Goal: Task Accomplishment & Management: Manage account settings

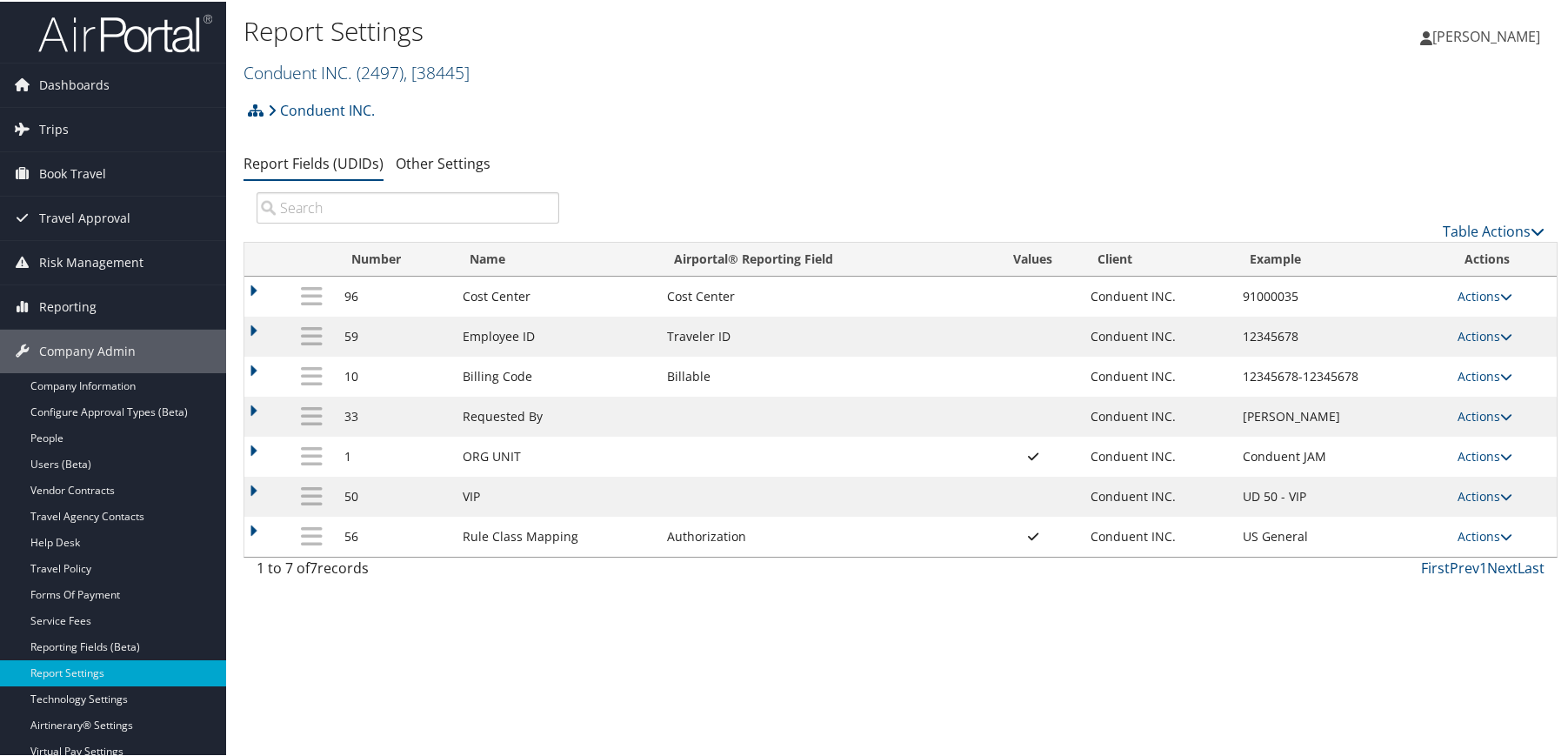
click at [339, 75] on link "Conduent INC. ( 2497 ) , [ 38445 ]" at bounding box center [356, 71] width 226 height 23
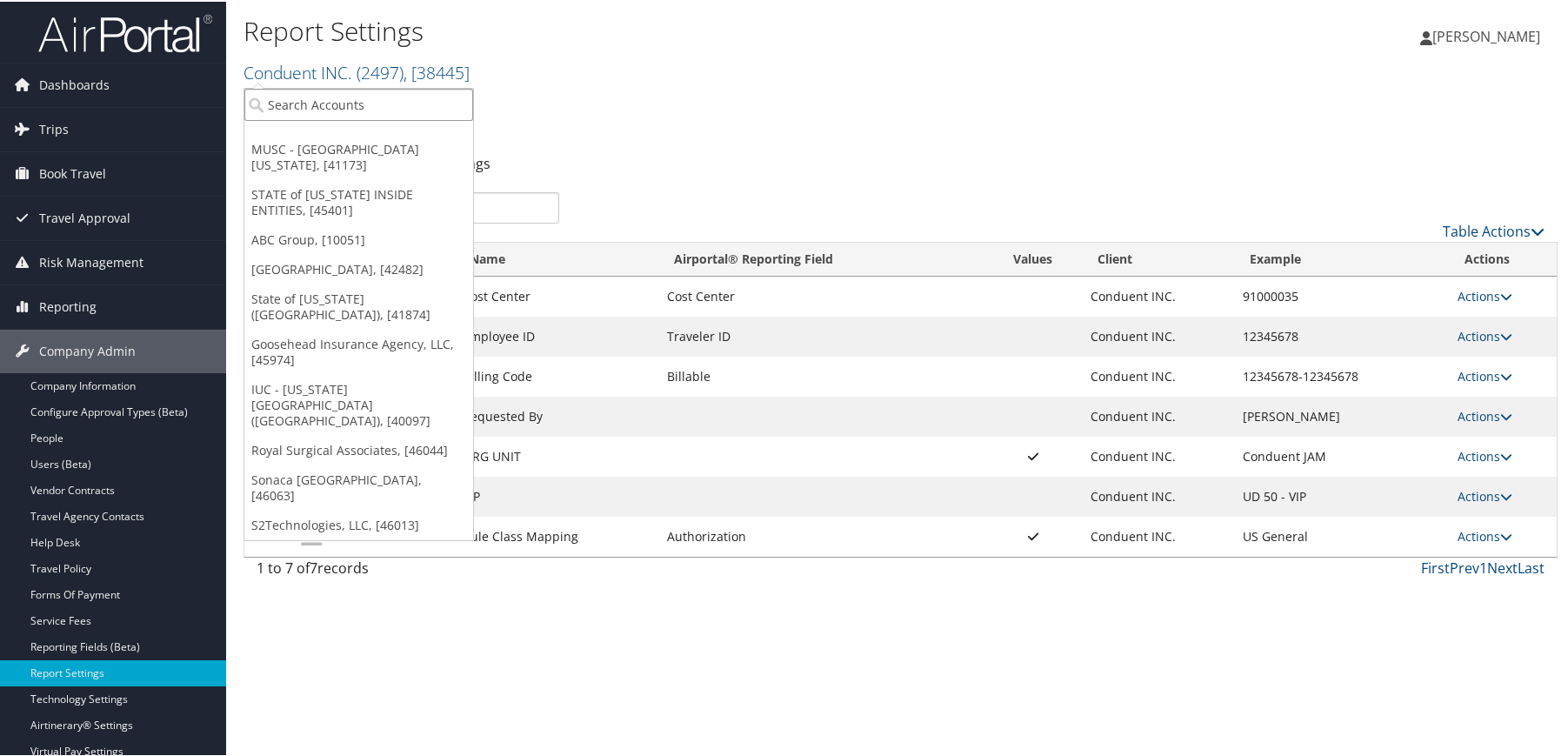
click at [324, 99] on input "search" at bounding box center [358, 103] width 228 height 32
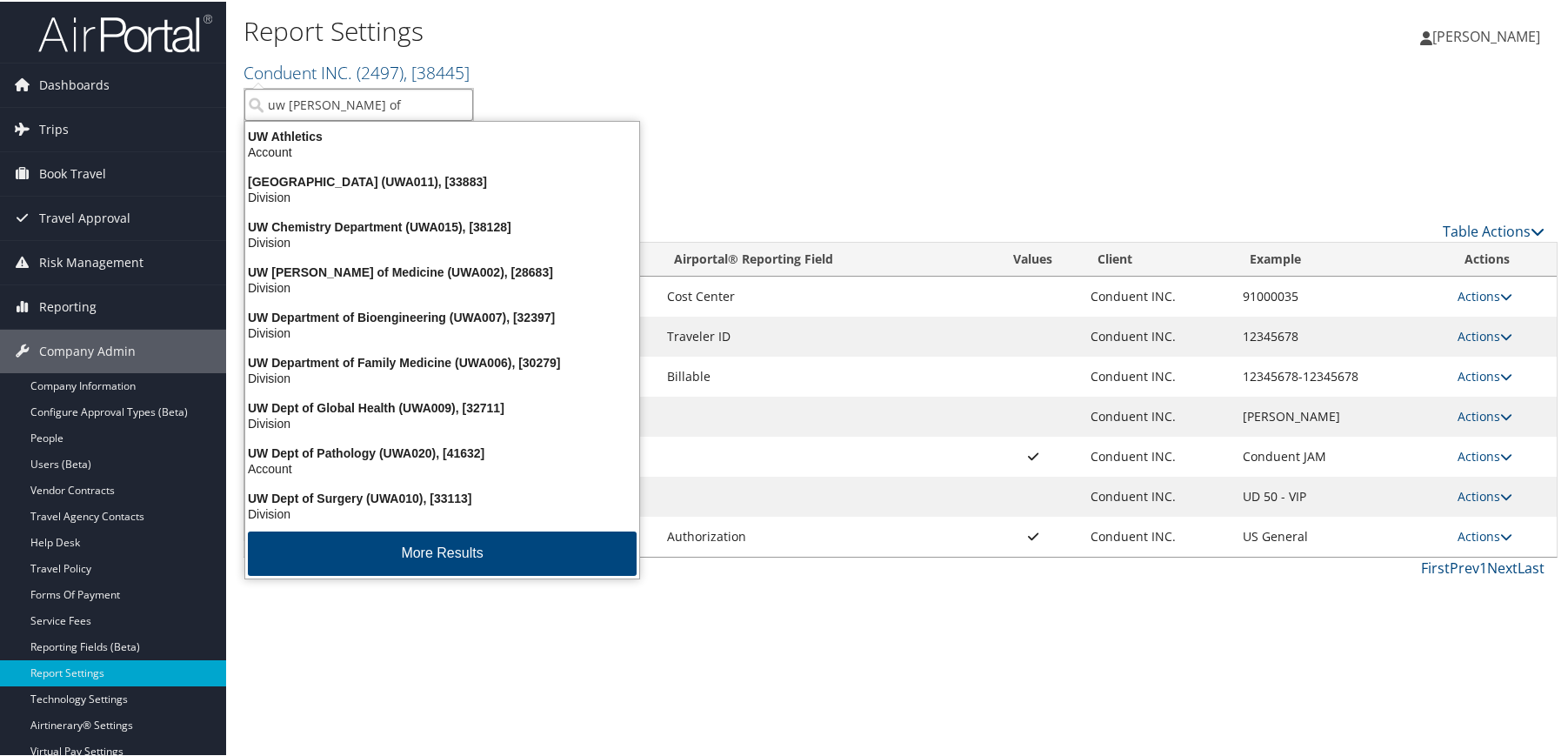
type input "uw dean of m"
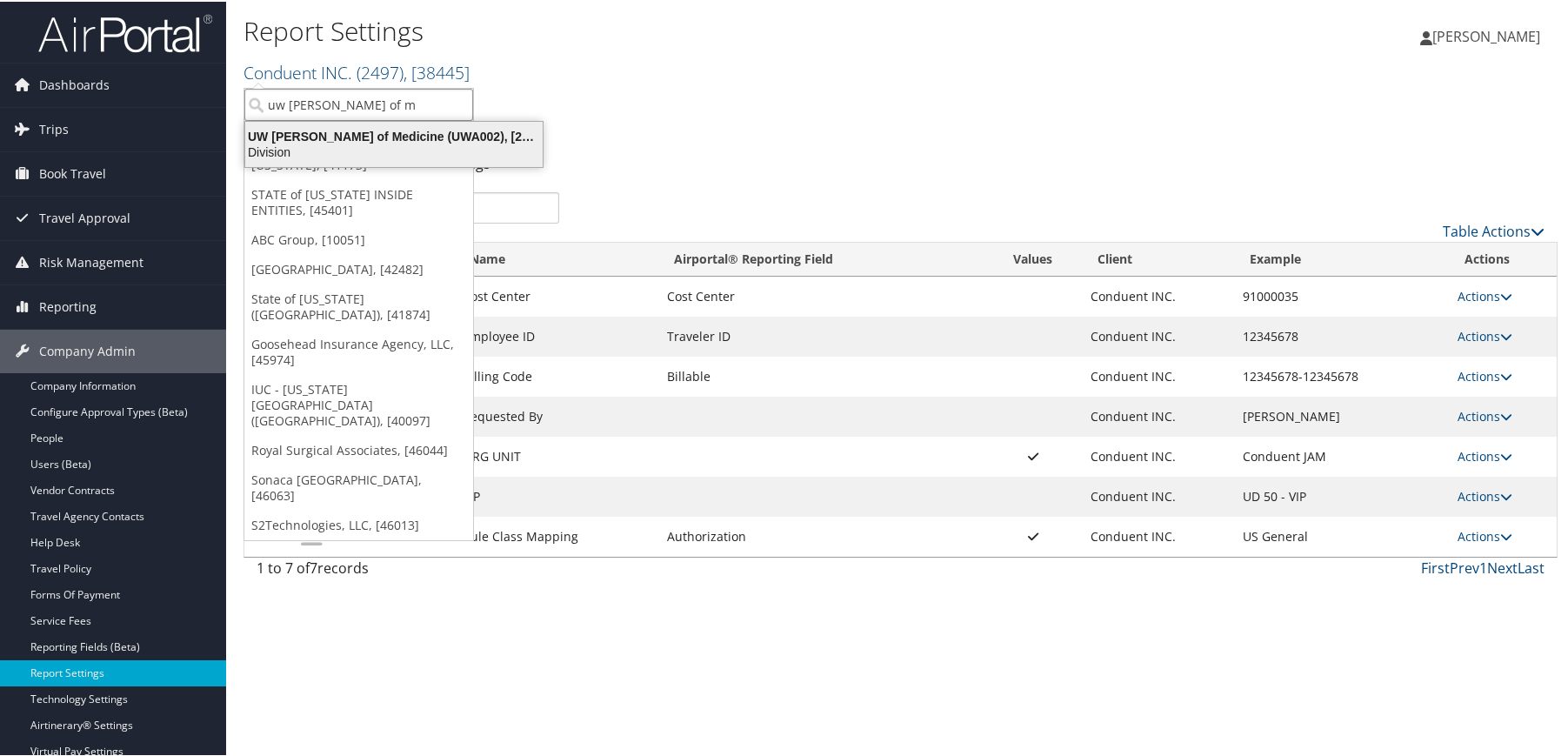
click at [329, 136] on div "UW Dean of Medicine (UWA002), [28683]" at bounding box center [393, 134] width 318 height 15
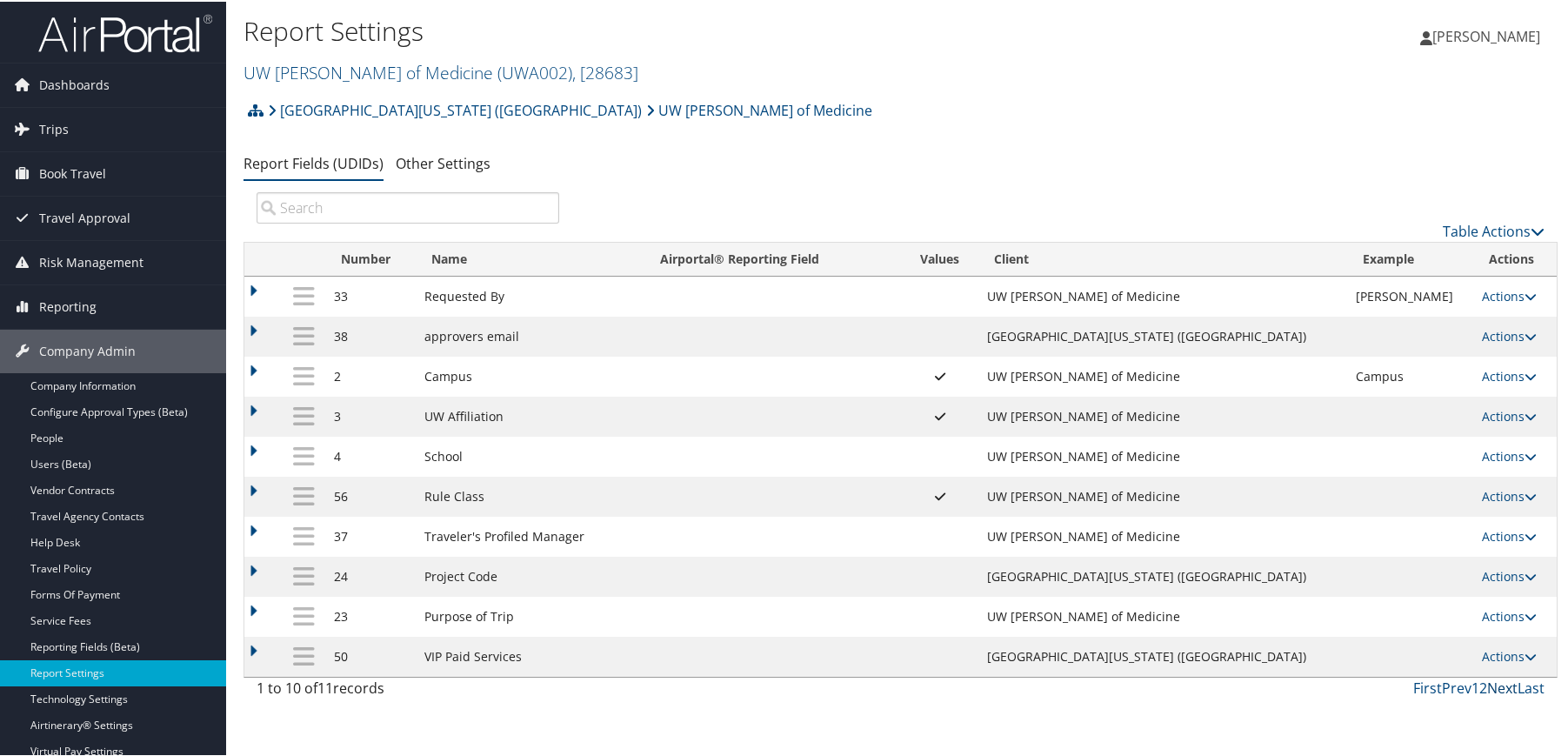
click at [1499, 684] on link "Next" at bounding box center [1503, 686] width 30 height 19
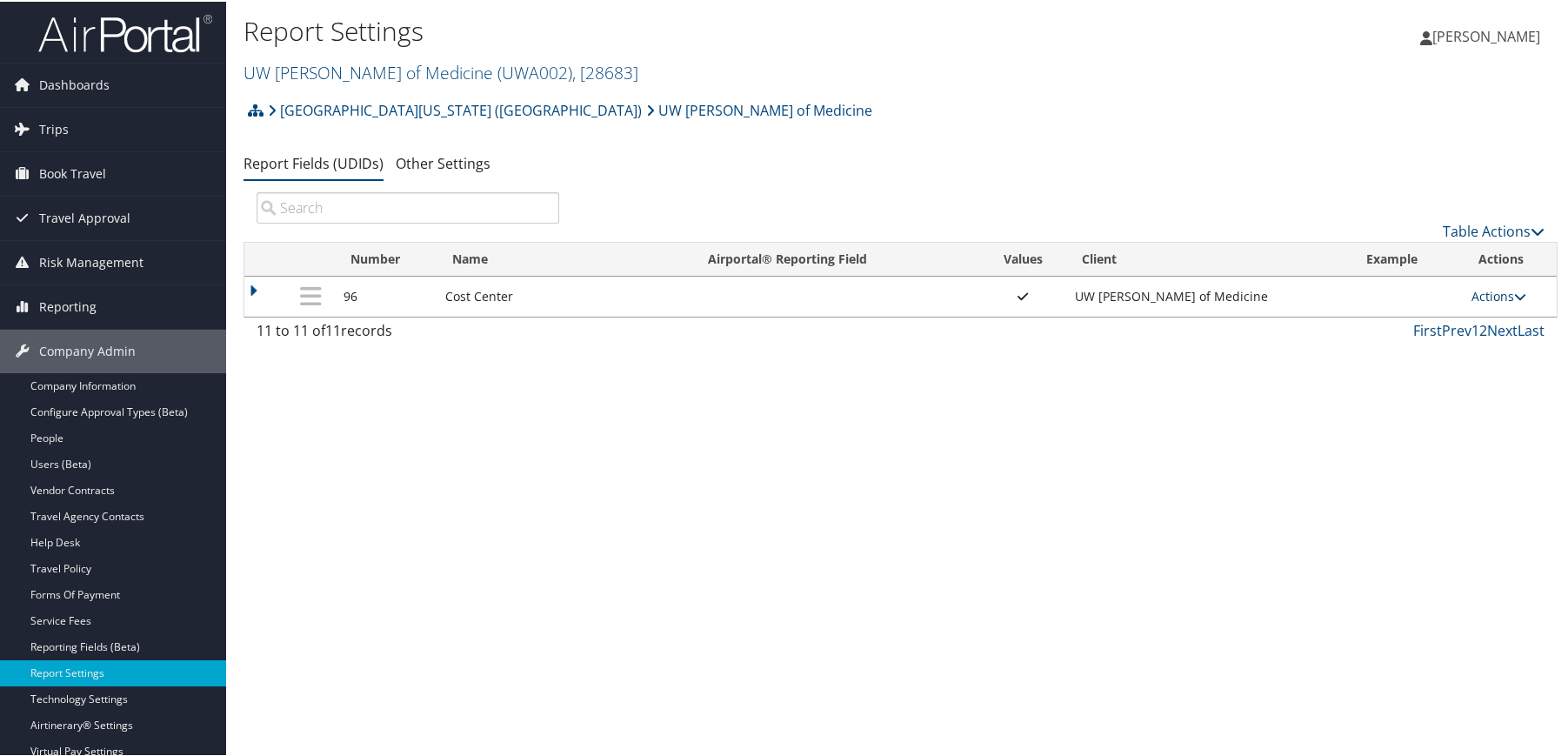
click at [1483, 302] on link "Actions" at bounding box center [1498, 295] width 55 height 16
click at [1376, 387] on link "Edit" at bounding box center [1426, 380] width 188 height 30
select select "both"
select select "trip"
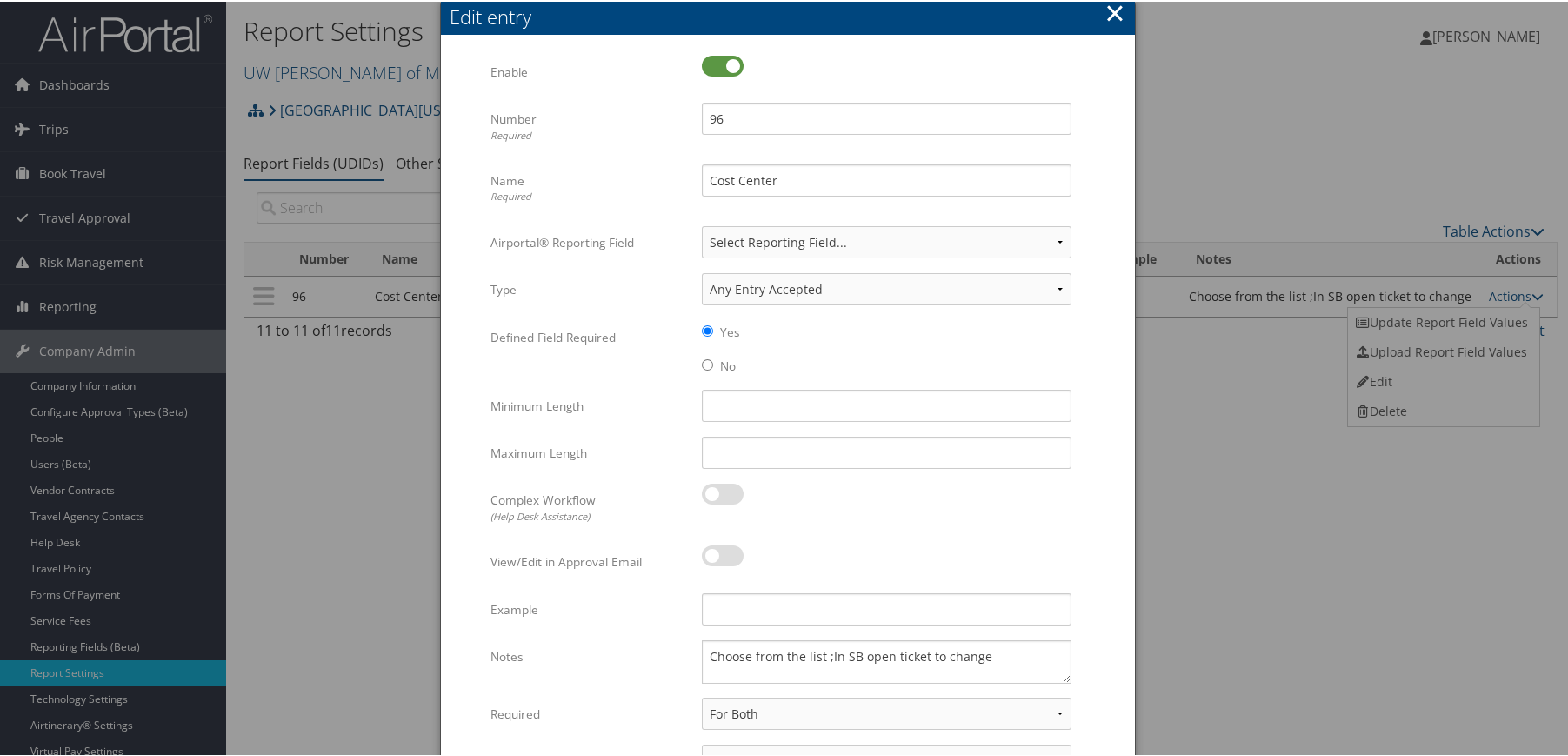
click at [1110, 11] on button "×" at bounding box center [1114, 11] width 20 height 35
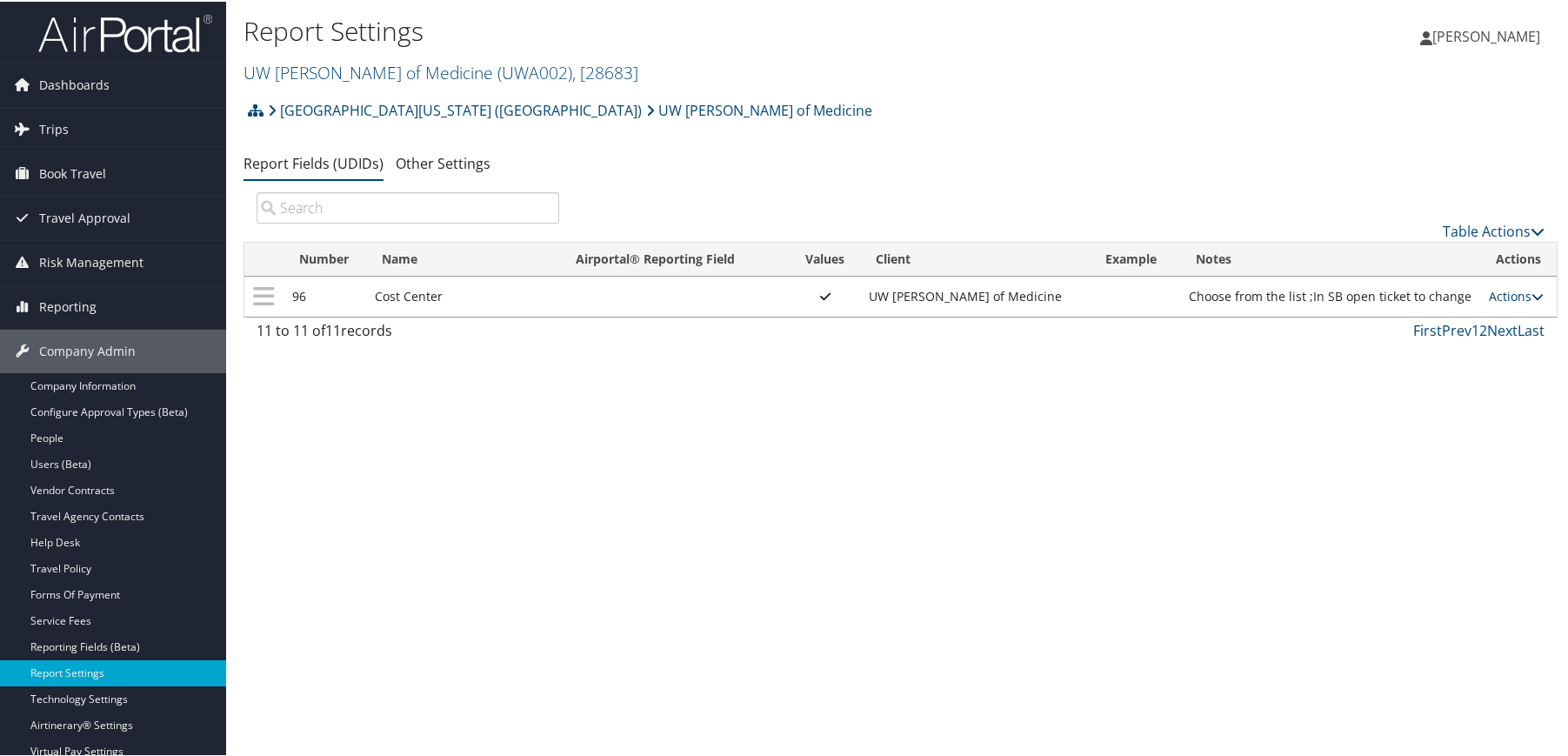
click at [1490, 292] on link "Actions" at bounding box center [1516, 295] width 55 height 16
click at [1471, 316] on link "Update Report Field Values" at bounding box center [1442, 321] width 188 height 30
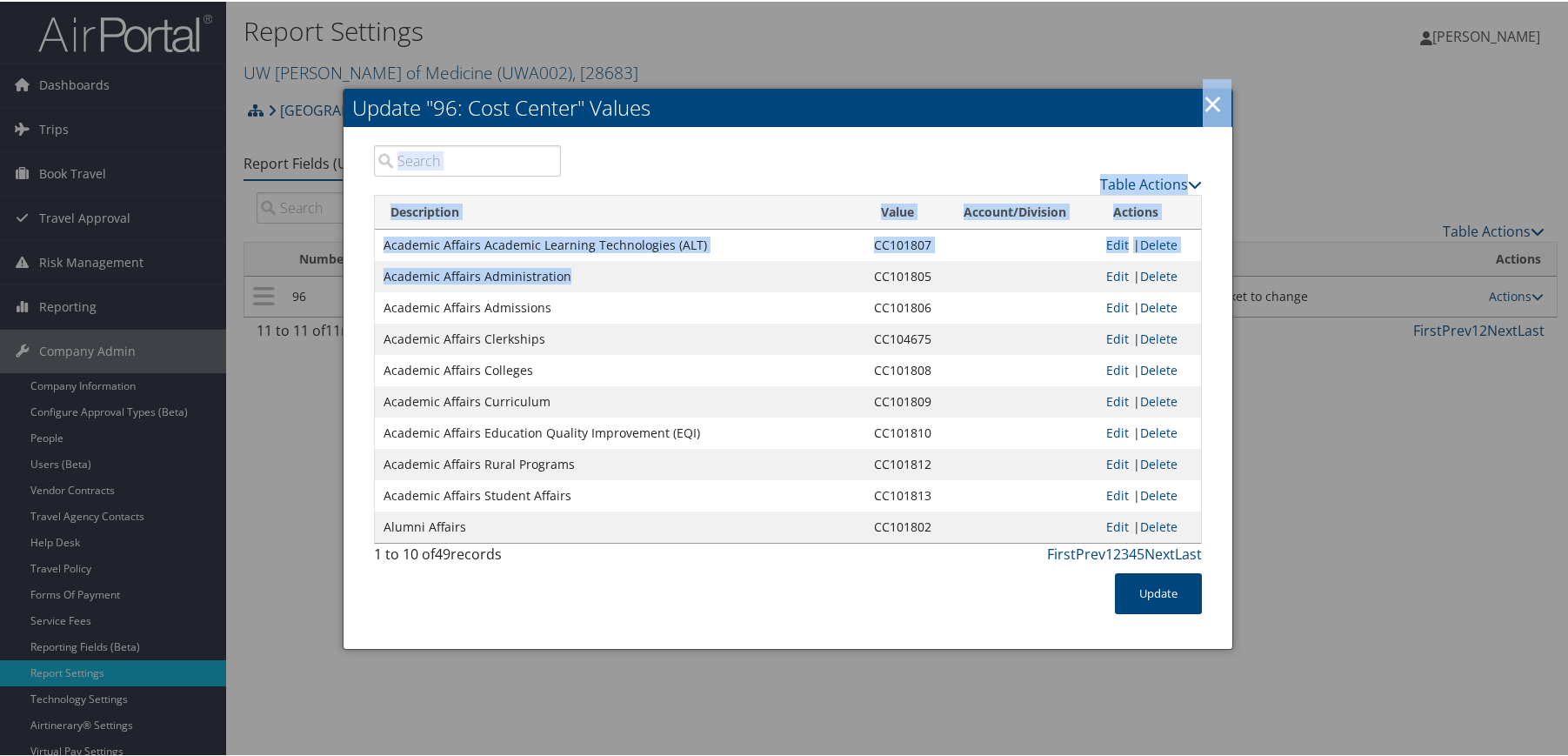
drag, startPoint x: 767, startPoint y: 99, endPoint x: 812, endPoint y: 187, distance: 98.8
click at [826, 232] on div "Update "96: Cost Center" Values × Table Actions Loading... Description Value Ac…" at bounding box center [788, 367] width 890 height 561
click at [836, 116] on h2 "Update "96: Cost Center" Values" at bounding box center [788, 106] width 888 height 39
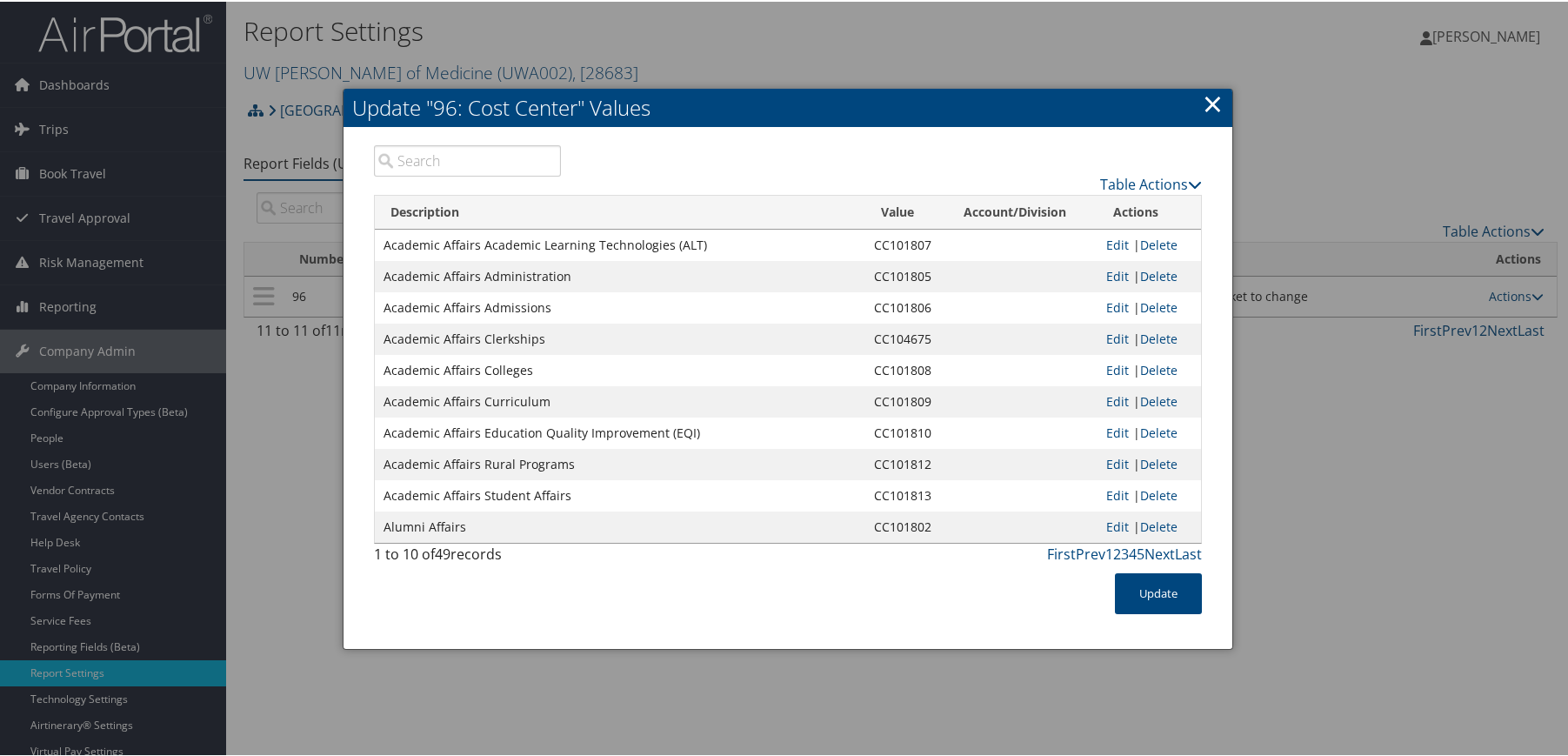
click at [859, 59] on div at bounding box center [787, 378] width 1575 height 756
click at [1359, 594] on div at bounding box center [787, 378] width 1575 height 756
click at [1215, 104] on link "×" at bounding box center [1212, 101] width 20 height 35
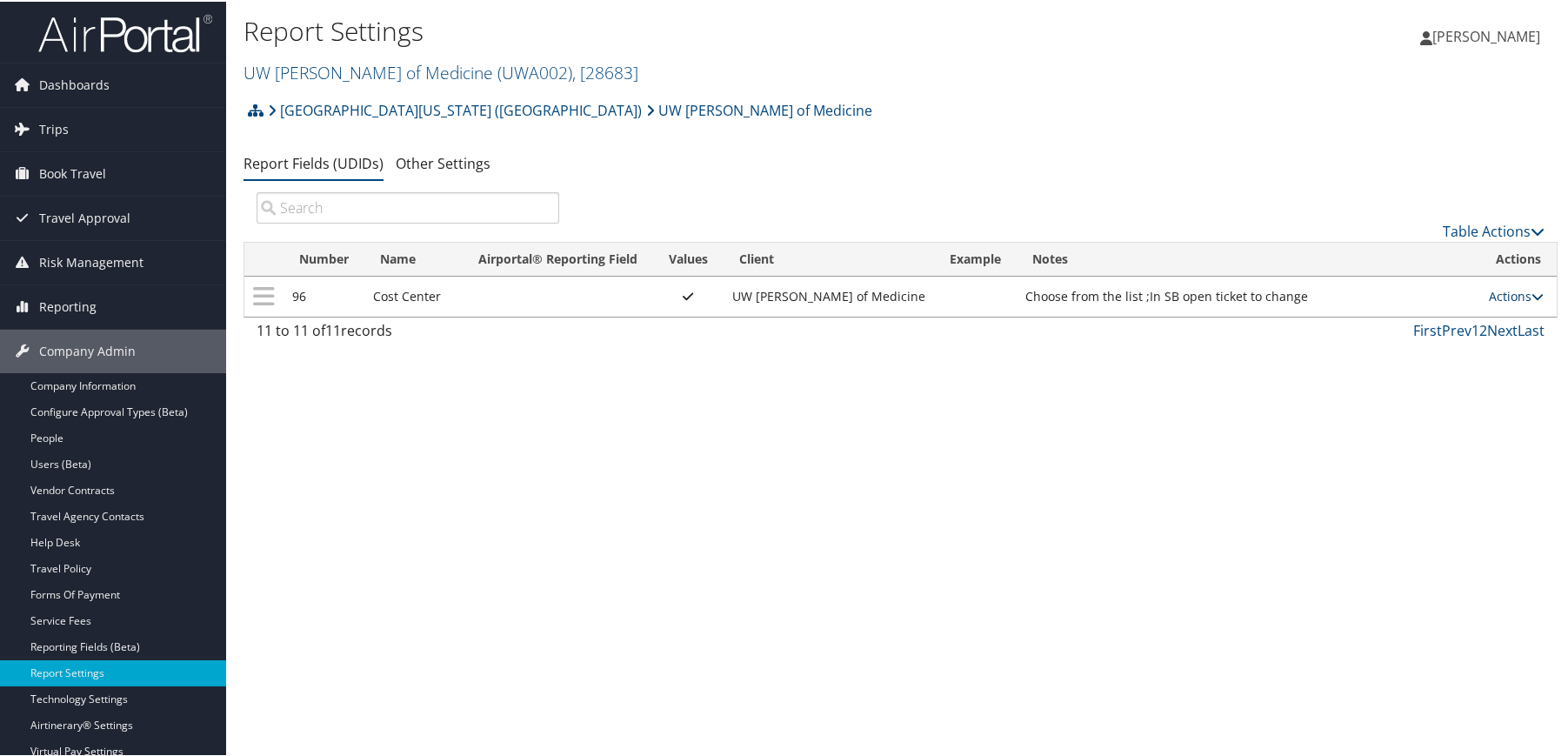
click at [1516, 297] on link "Actions" at bounding box center [1516, 295] width 55 height 16
click at [1450, 328] on link "Update Report Field Values" at bounding box center [1442, 321] width 188 height 30
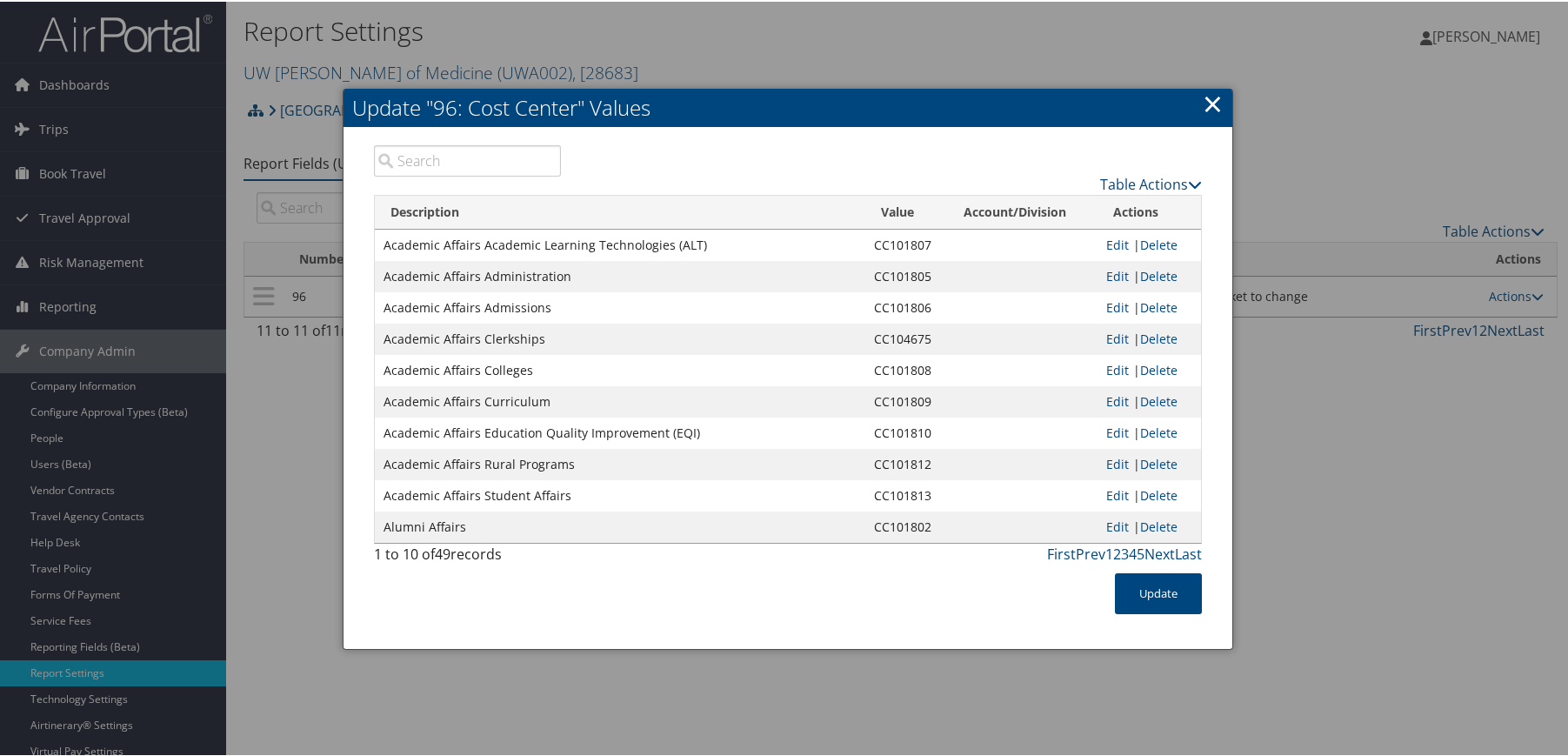
click at [432, 151] on input "search" at bounding box center [468, 159] width 188 height 31
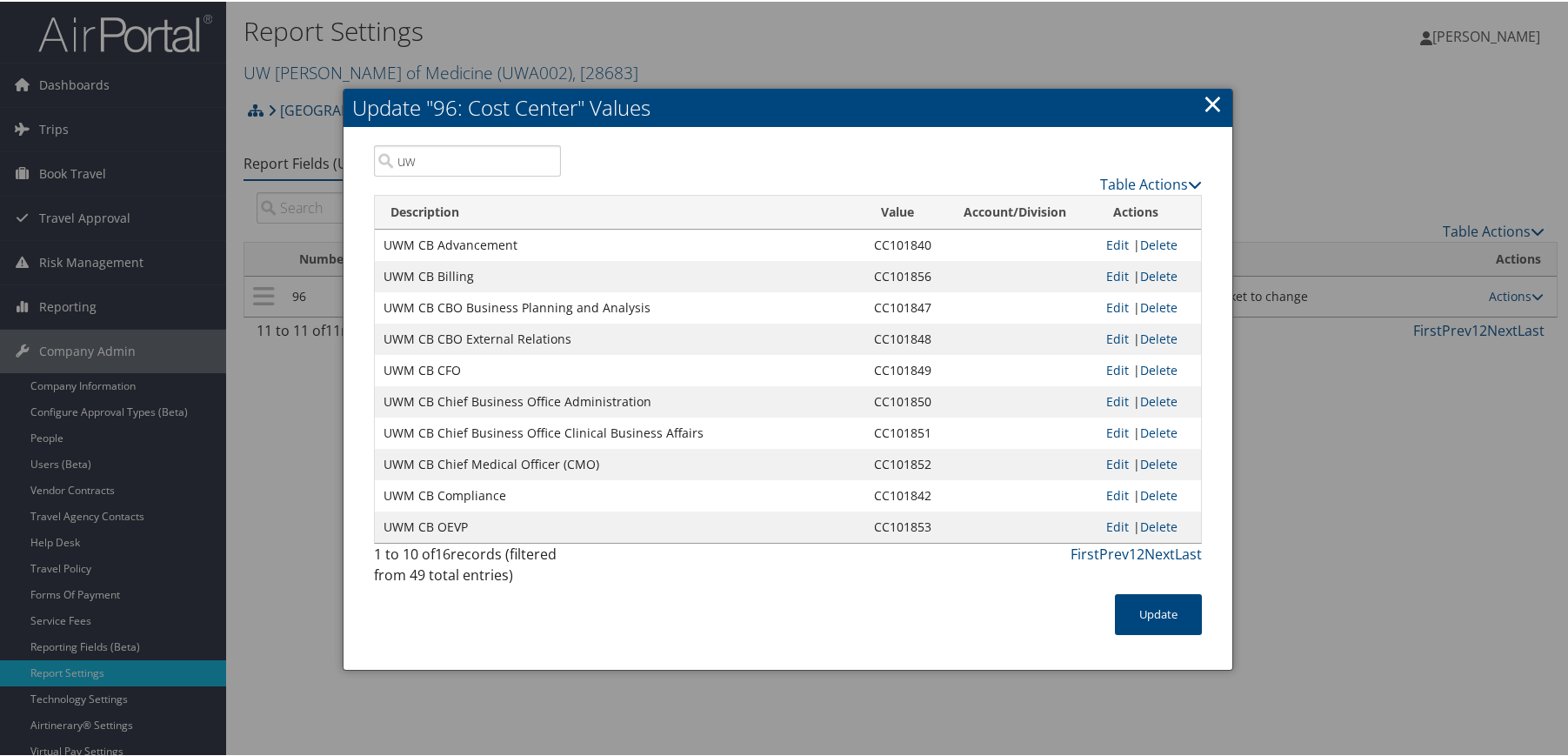
type input "u"
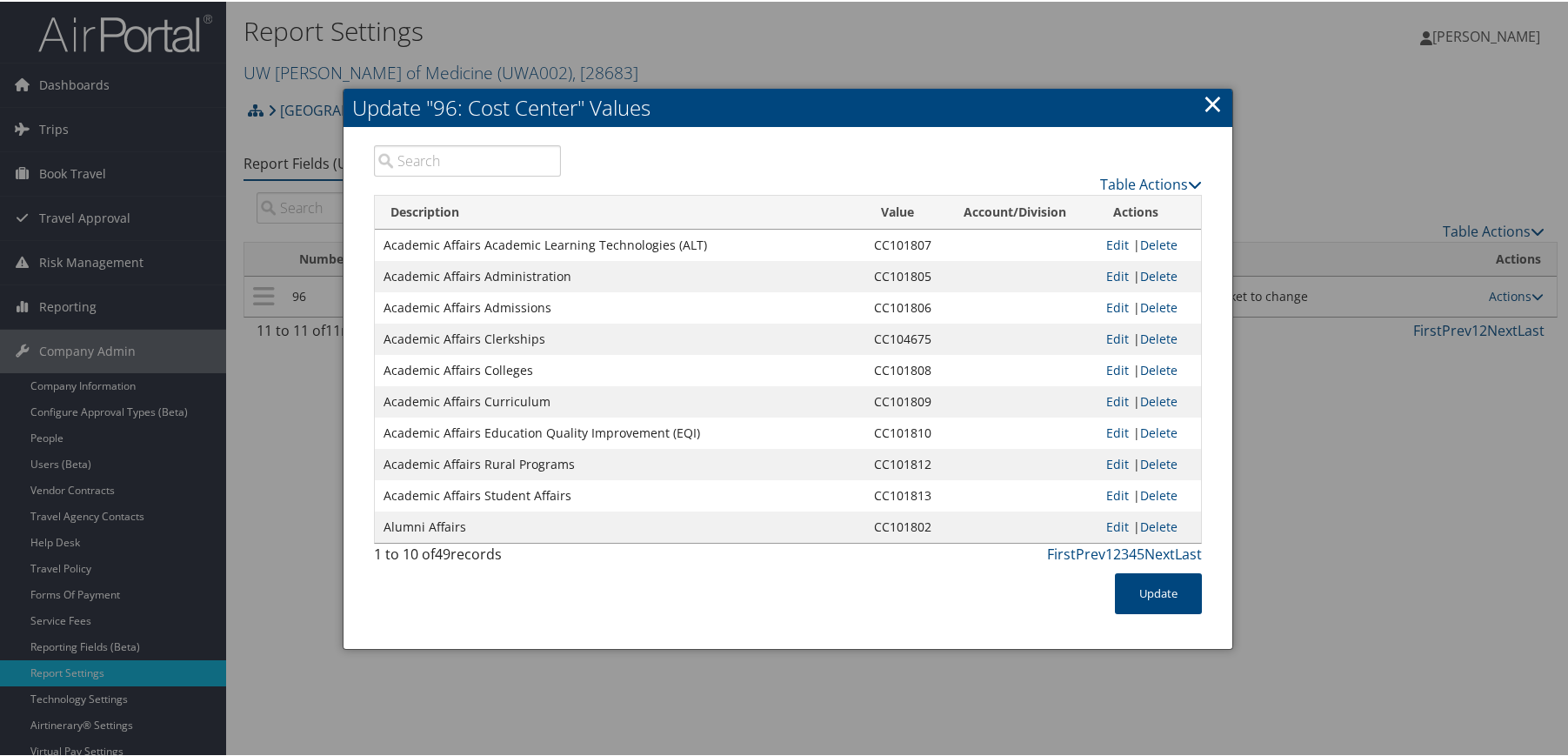
click at [1210, 112] on link "×" at bounding box center [1212, 101] width 20 height 35
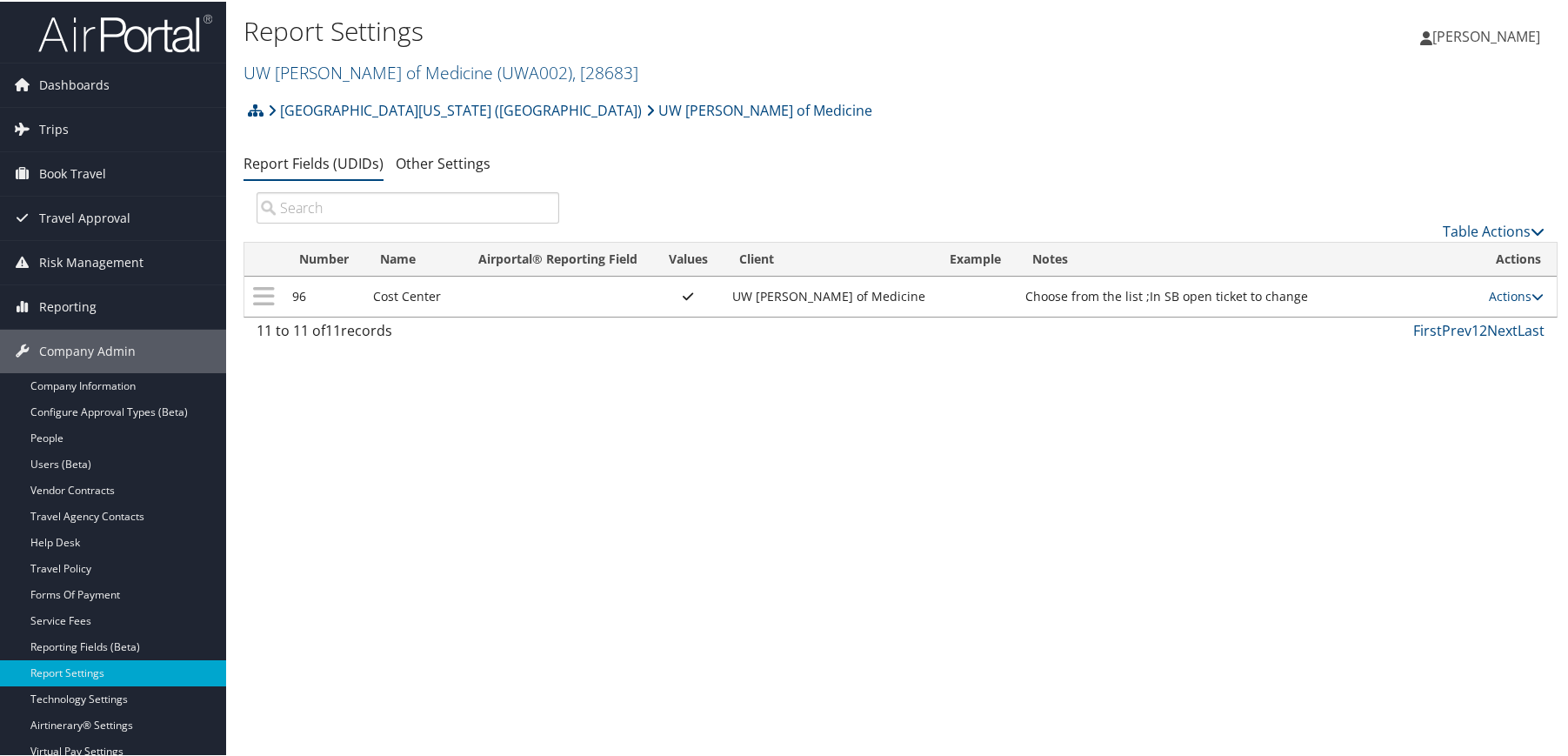
click at [1281, 673] on div "Report Settings UW [PERSON_NAME] of Medicine ( UWA002 ) , [ 28683 ] UW [PERSON_…" at bounding box center [900, 378] width 1349 height 756
click at [557, 477] on div "Report Settings UW [PERSON_NAME] of Medicine ( UWA002 ) , [ 28683 ] UW [PERSON_…" at bounding box center [900, 378] width 1349 height 756
